Goal: Information Seeking & Learning: Learn about a topic

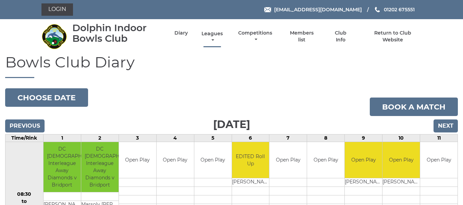
click at [213, 36] on link "Leagues" at bounding box center [212, 36] width 25 height 13
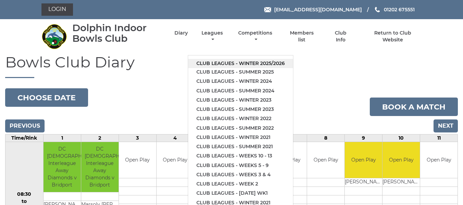
click at [224, 64] on link "Club leagues - Winter 2025/2026" at bounding box center [240, 63] width 105 height 9
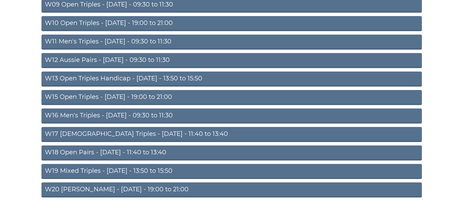
scroll to position [240, 0]
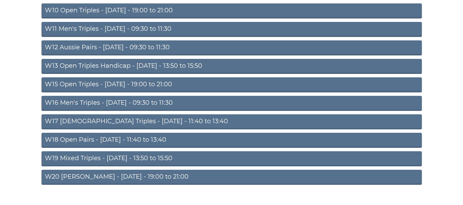
click at [145, 102] on link "W16 Men's Triples - [DATE] - 09:30 to 11:30" at bounding box center [231, 103] width 380 height 15
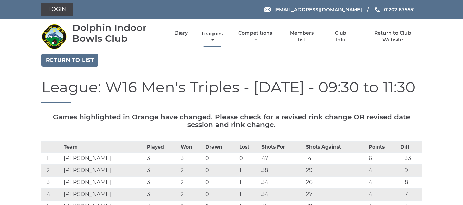
click at [215, 33] on link "Leagues" at bounding box center [212, 36] width 25 height 13
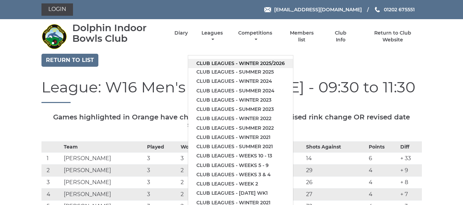
click at [249, 63] on link "Club leagues - Winter 2025/2026" at bounding box center [240, 63] width 105 height 9
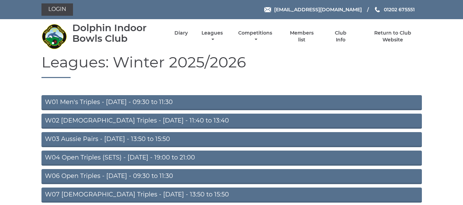
click at [154, 103] on link "W01 Men's Triples - [DATE] - 09:30 to 11:30" at bounding box center [231, 102] width 380 height 15
